Goal: Task Accomplishment & Management: Use online tool/utility

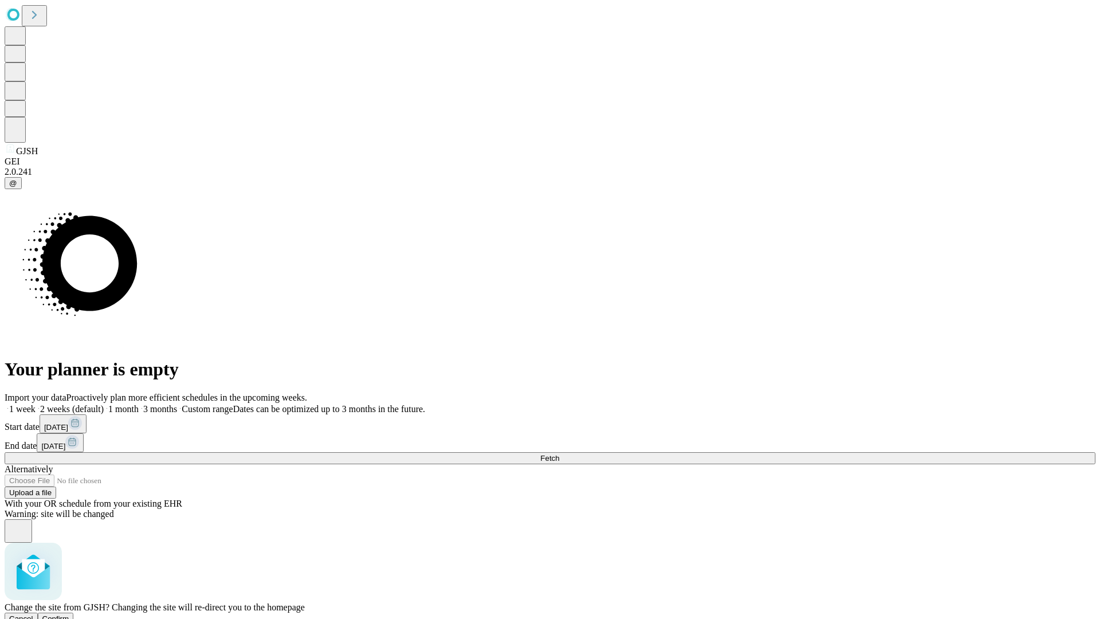
click at [69, 614] on span "Confirm" at bounding box center [55, 618] width 27 height 9
click at [104, 404] on label "2 weeks (default)" at bounding box center [70, 409] width 68 height 10
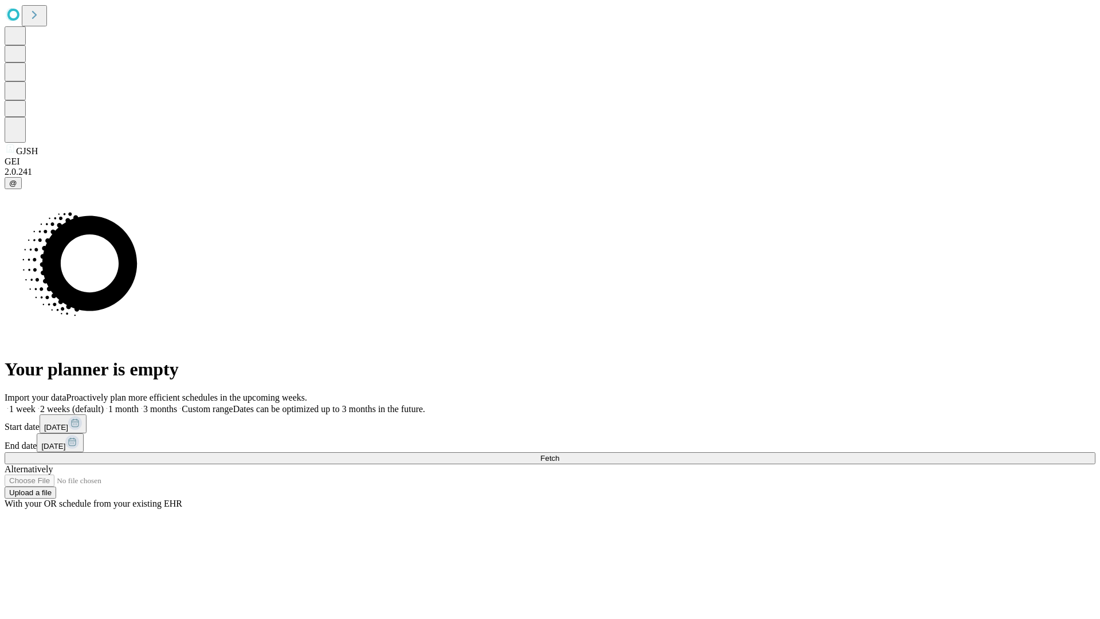
click at [559, 454] on span "Fetch" at bounding box center [549, 458] width 19 height 9
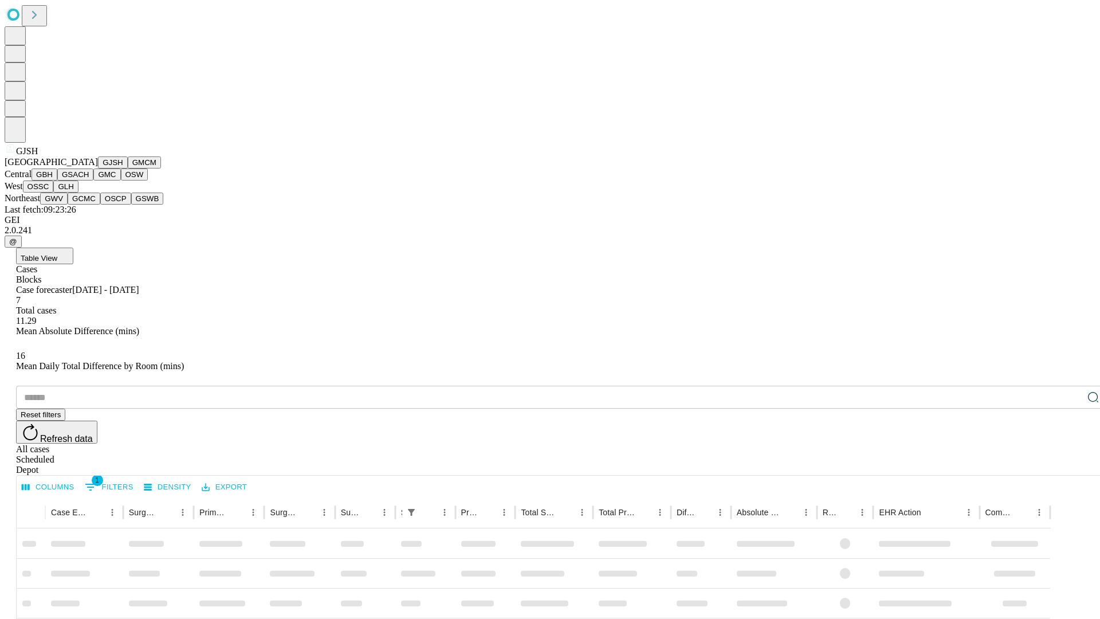
click at [128, 168] on button "GMCM" at bounding box center [144, 162] width 33 height 12
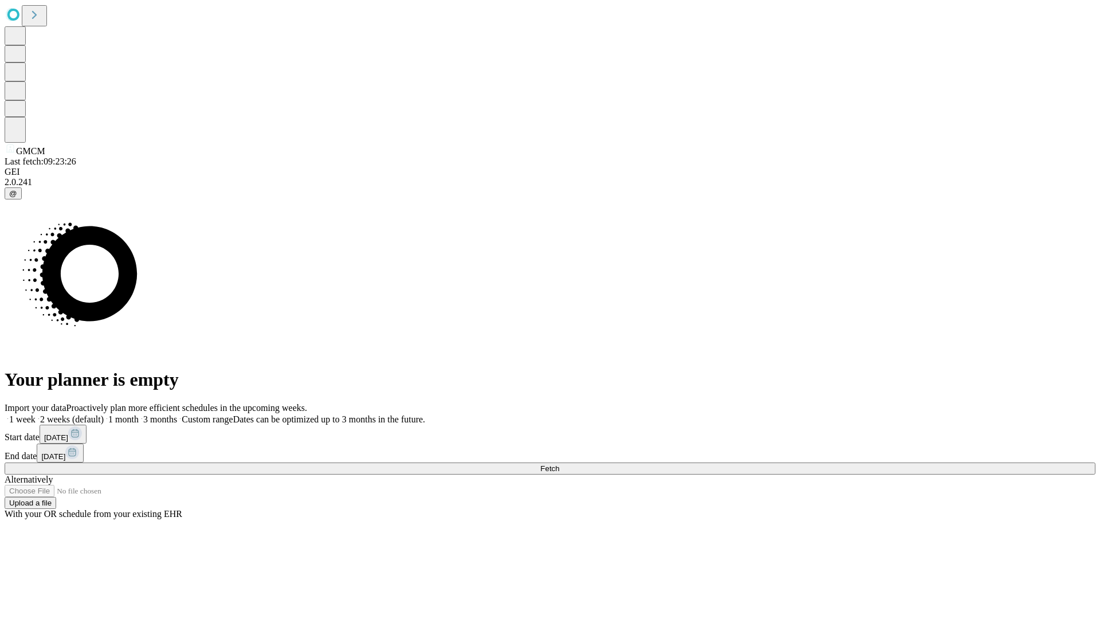
click at [104, 414] on label "2 weeks (default)" at bounding box center [70, 419] width 68 height 10
click at [559, 464] on span "Fetch" at bounding box center [549, 468] width 19 height 9
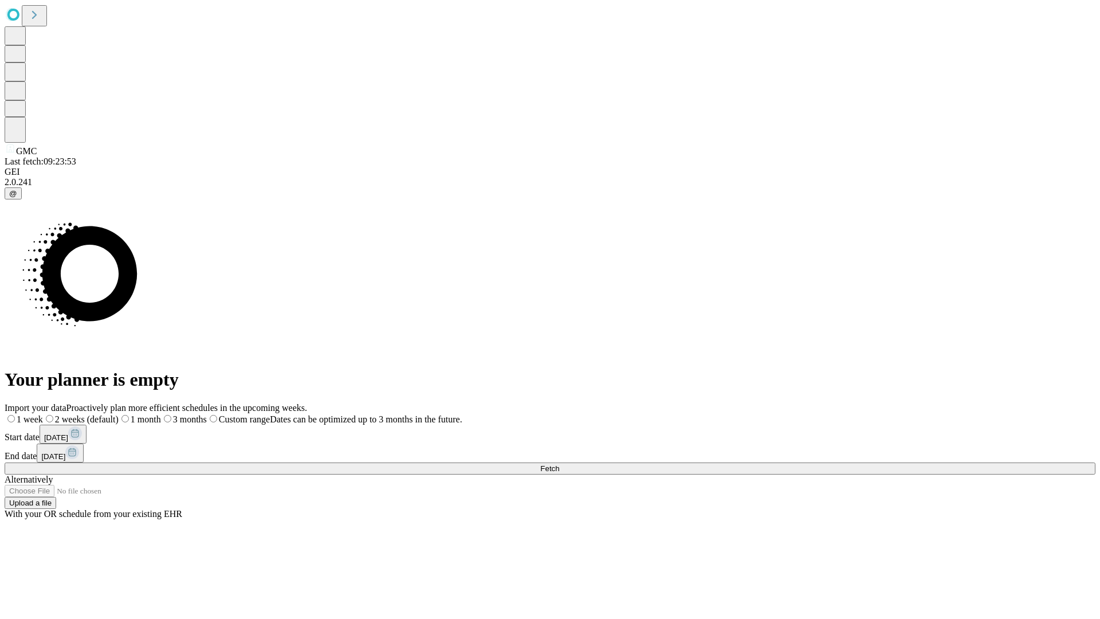
click at [119, 414] on label "2 weeks (default)" at bounding box center [81, 419] width 76 height 10
click at [559, 464] on span "Fetch" at bounding box center [549, 468] width 19 height 9
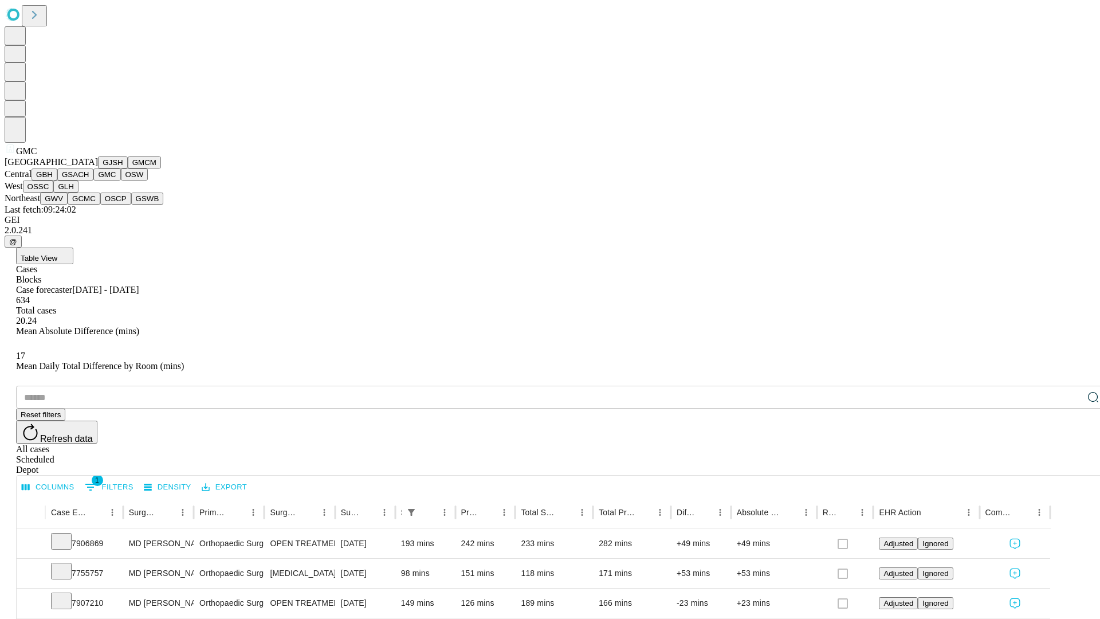
click at [121, 181] on button "OSW" at bounding box center [135, 174] width 28 height 12
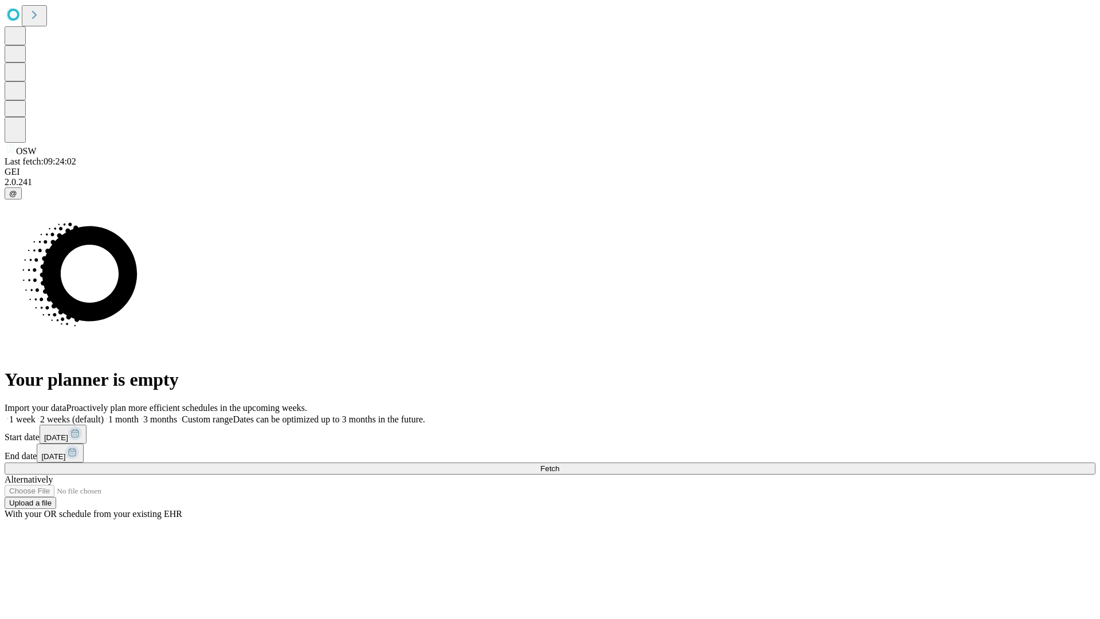
click at [104, 414] on label "2 weeks (default)" at bounding box center [70, 419] width 68 height 10
click at [559, 464] on span "Fetch" at bounding box center [549, 468] width 19 height 9
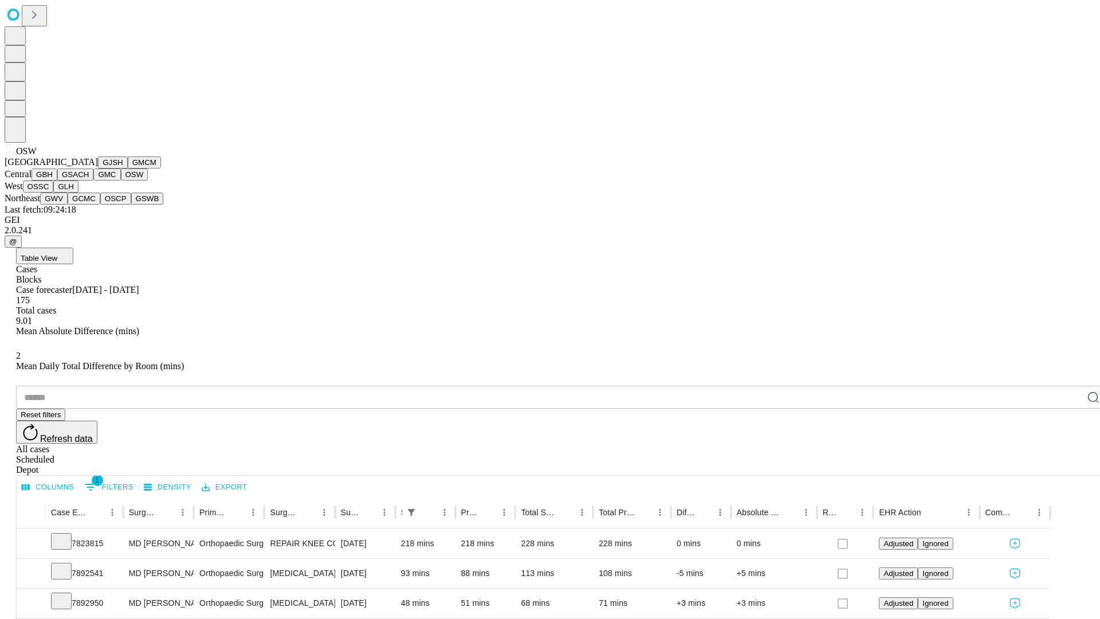
click at [54, 193] on button "OSSC" at bounding box center [38, 187] width 31 height 12
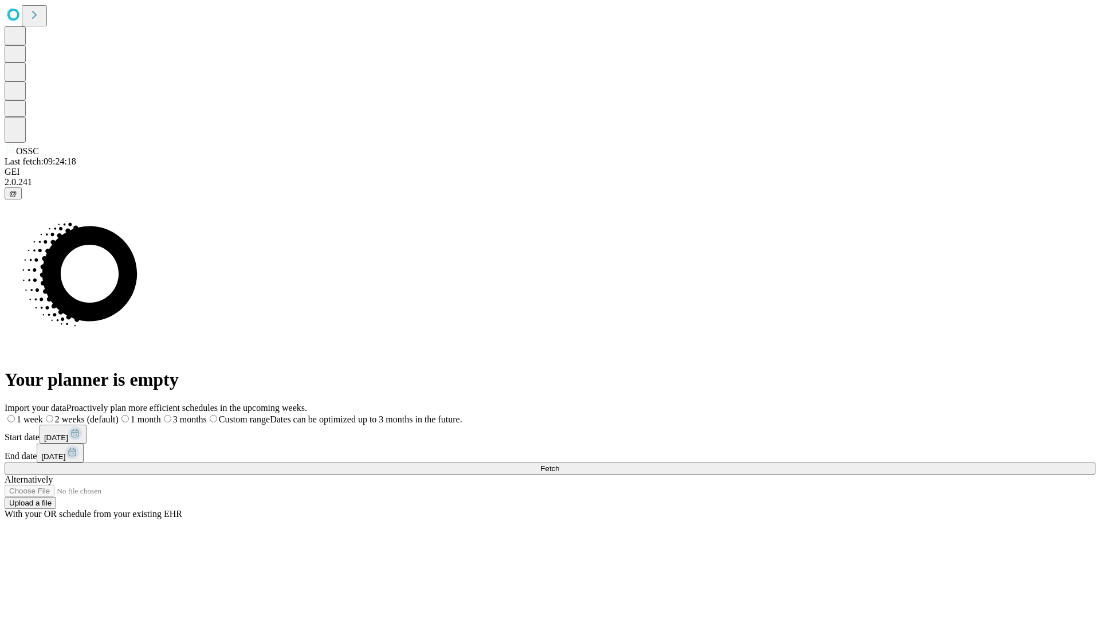
click at [559, 464] on span "Fetch" at bounding box center [549, 468] width 19 height 9
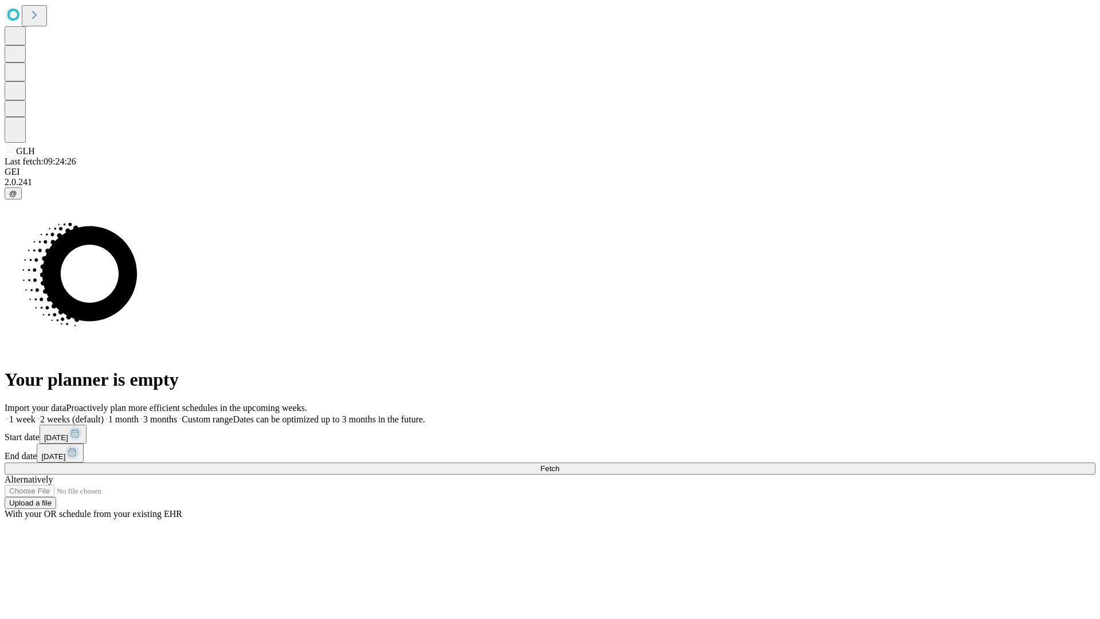
click at [559, 464] on span "Fetch" at bounding box center [549, 468] width 19 height 9
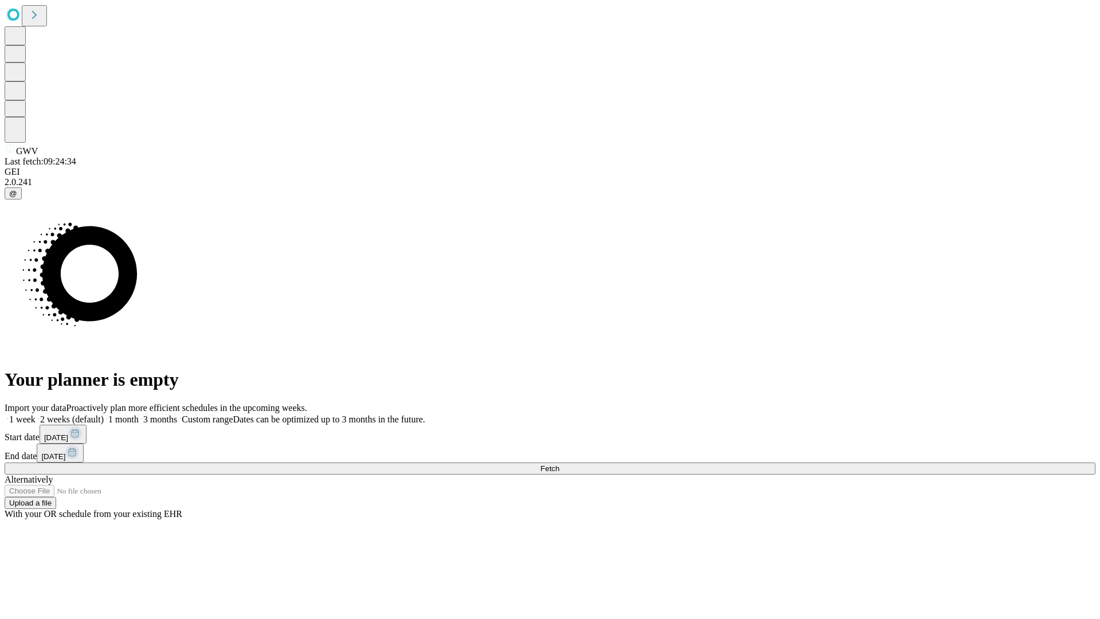
click at [104, 414] on label "2 weeks (default)" at bounding box center [70, 419] width 68 height 10
click at [559, 464] on span "Fetch" at bounding box center [549, 468] width 19 height 9
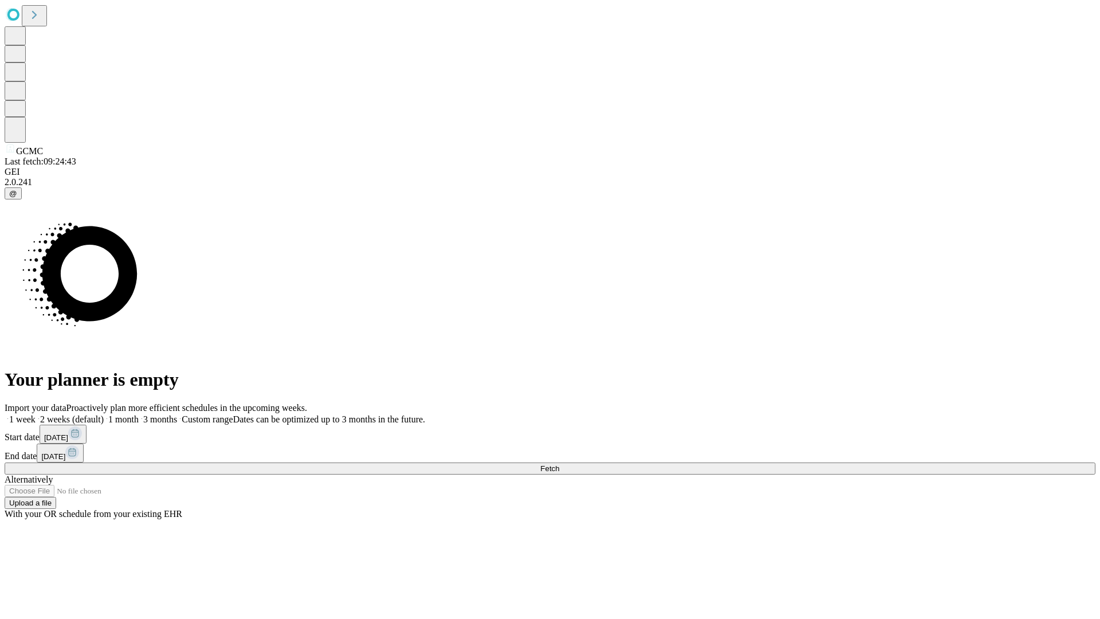
click at [104, 414] on label "2 weeks (default)" at bounding box center [70, 419] width 68 height 10
click at [559, 464] on span "Fetch" at bounding box center [549, 468] width 19 height 9
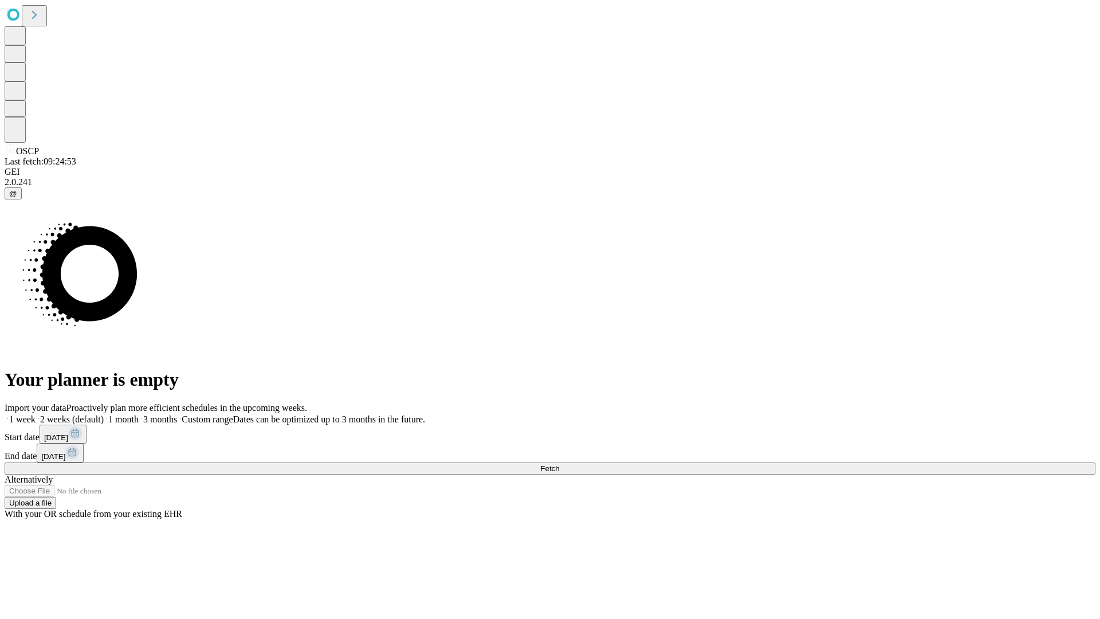
click at [104, 414] on label "2 weeks (default)" at bounding box center [70, 419] width 68 height 10
click at [559, 464] on span "Fetch" at bounding box center [549, 468] width 19 height 9
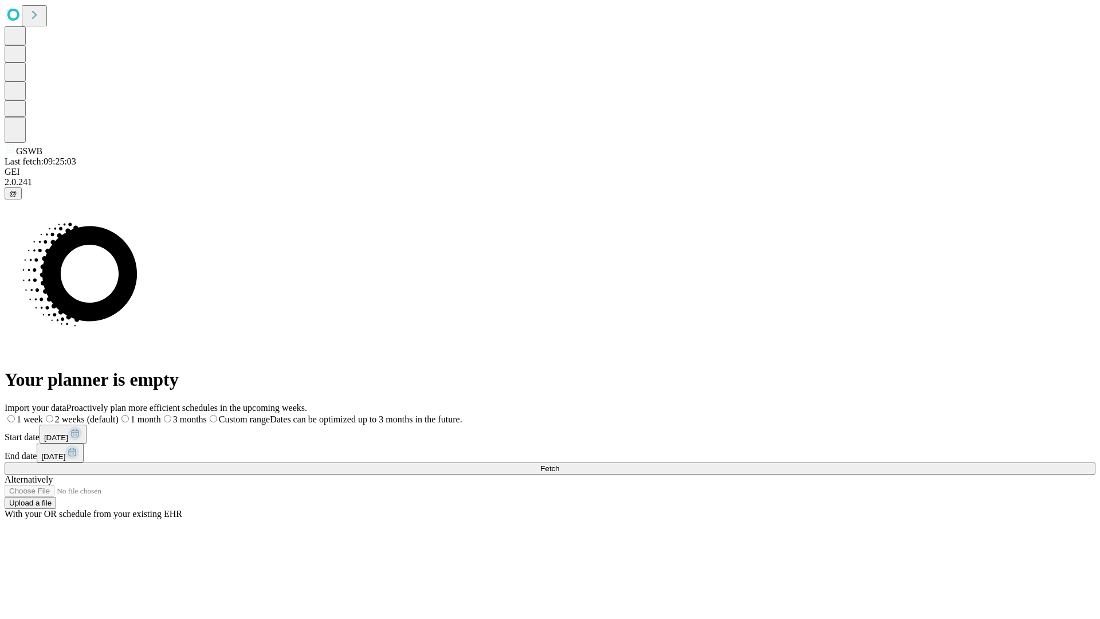
click at [559, 464] on span "Fetch" at bounding box center [549, 468] width 19 height 9
